Goal: Task Accomplishment & Management: Manage account settings

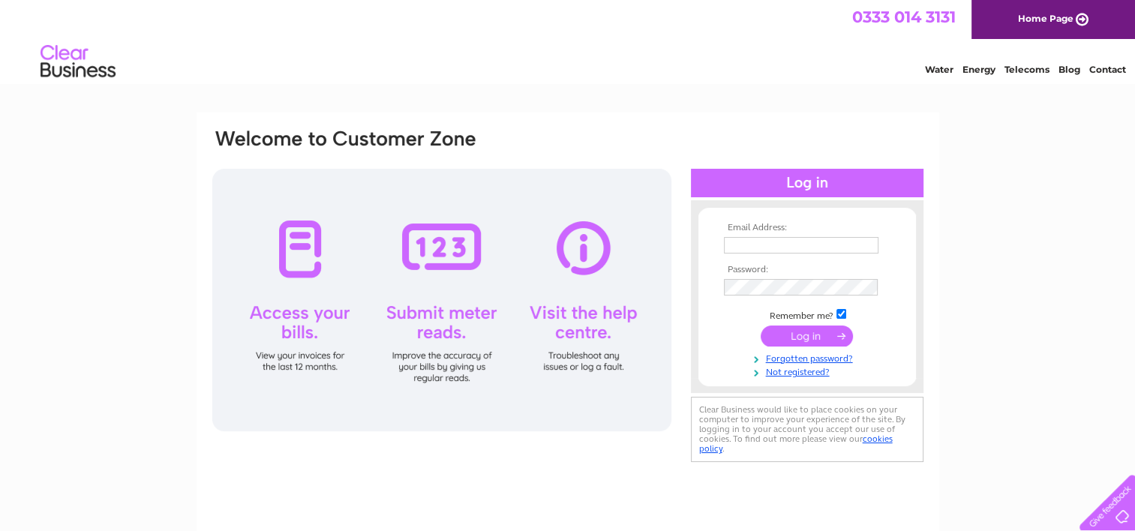
type input "amber.franklin@primerodevelopments.co.uk"
click at [831, 331] on input "submit" at bounding box center [806, 335] width 92 height 21
click at [806, 336] on input "submit" at bounding box center [806, 335] width 92 height 21
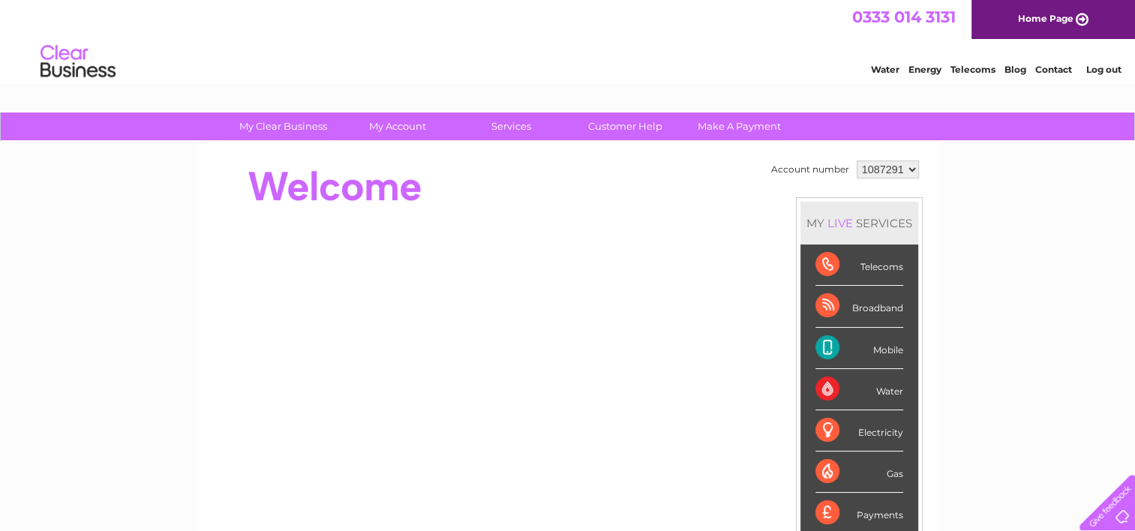
click at [634, 214] on div at bounding box center [484, 187] width 546 height 60
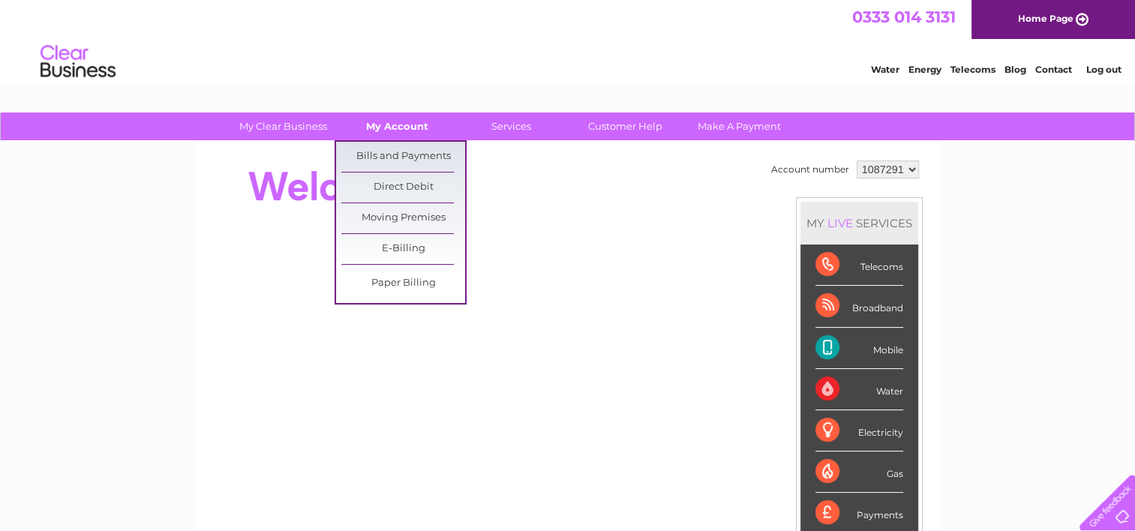
click at [400, 130] on link "My Account" at bounding box center [397, 126] width 124 height 28
click at [396, 152] on link "Bills and Payments" at bounding box center [403, 157] width 124 height 30
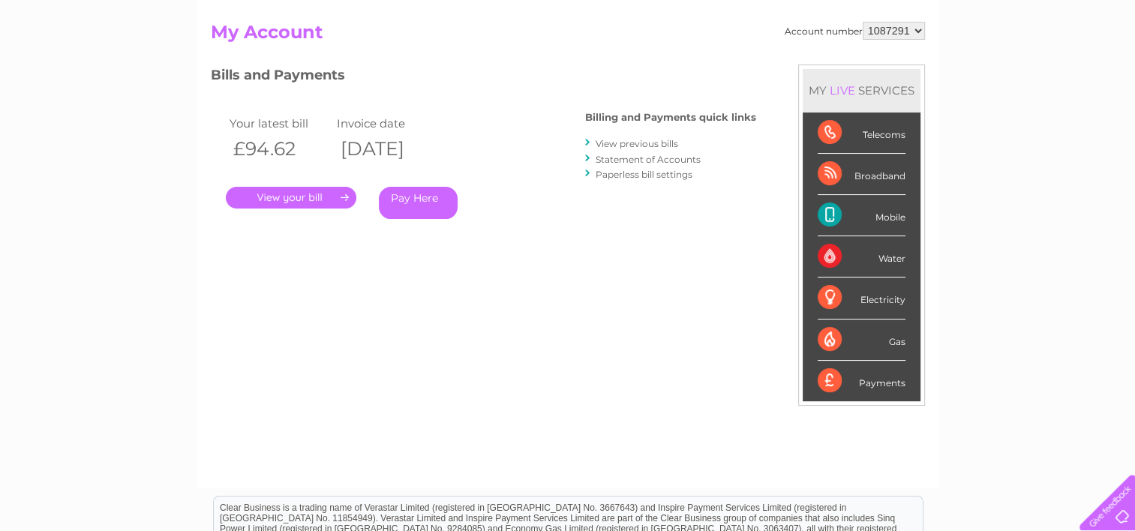
click at [346, 193] on link "." at bounding box center [291, 198] width 130 height 22
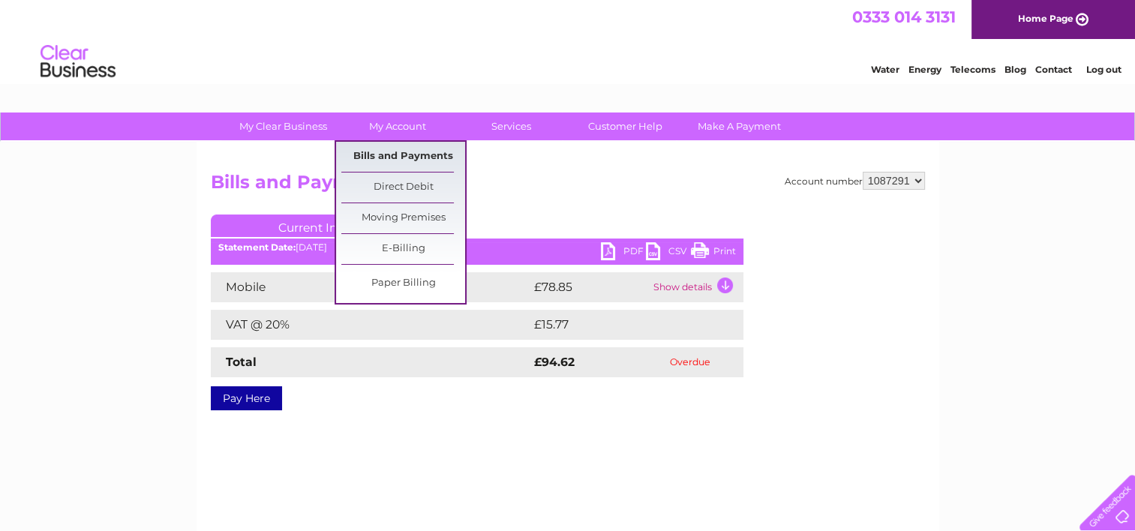
click at [404, 152] on link "Bills and Payments" at bounding box center [403, 157] width 124 height 30
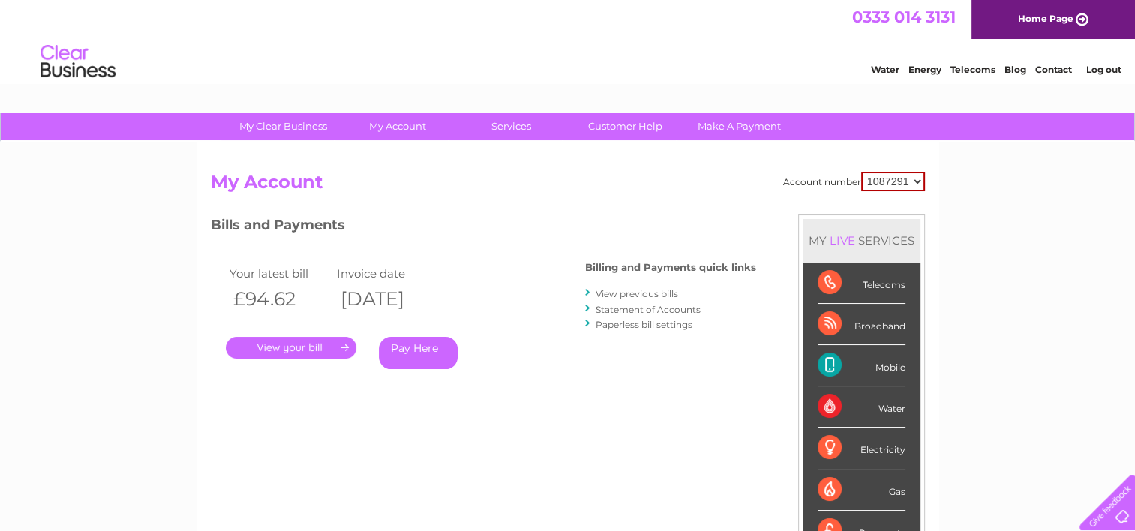
click at [642, 294] on link "View previous bills" at bounding box center [636, 293] width 82 height 11
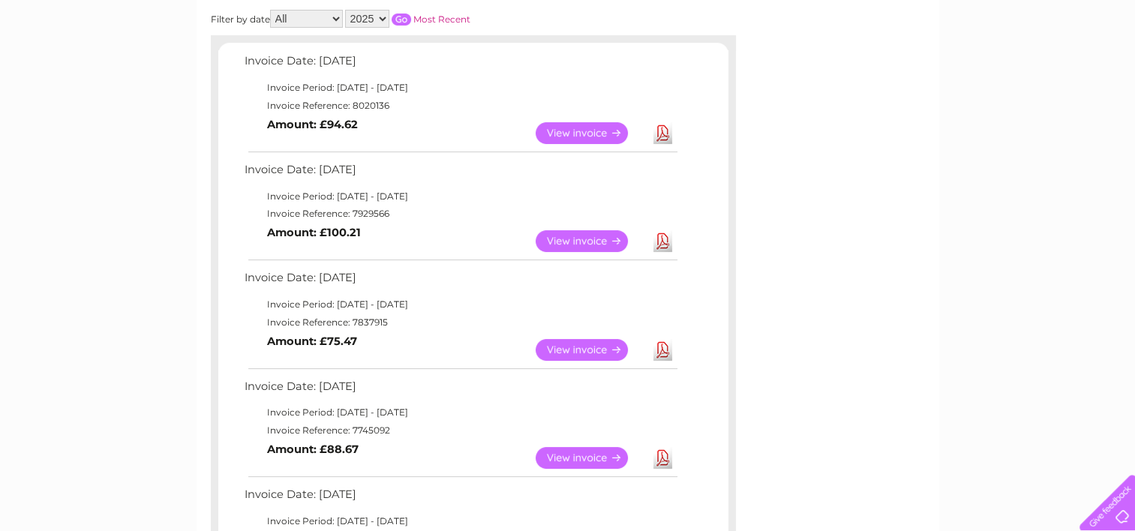
scroll to position [225, 0]
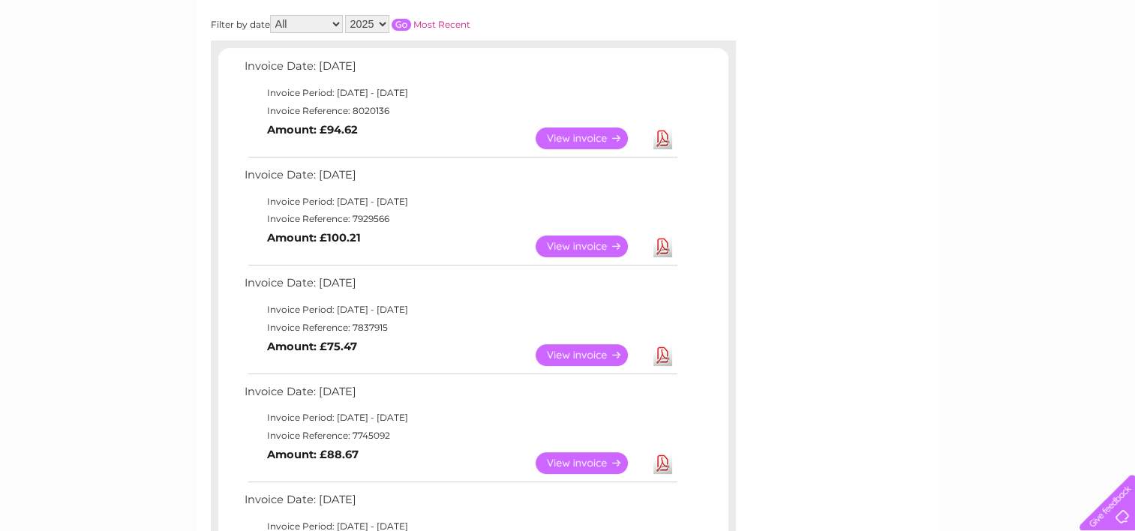
click at [583, 248] on link "View" at bounding box center [590, 246] width 110 height 22
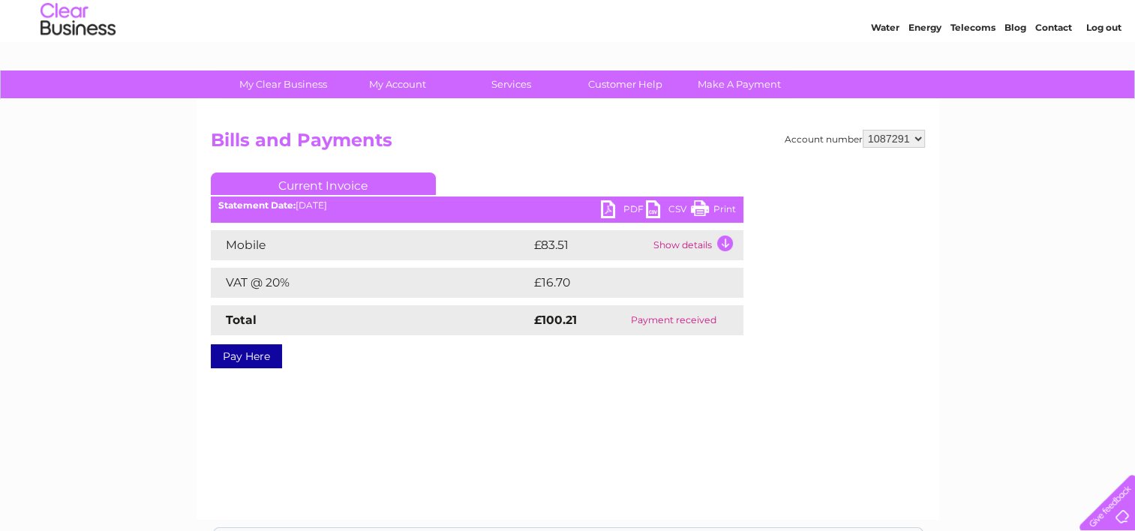
scroll to position [75, 0]
